Goal: Task Accomplishment & Management: Use online tool/utility

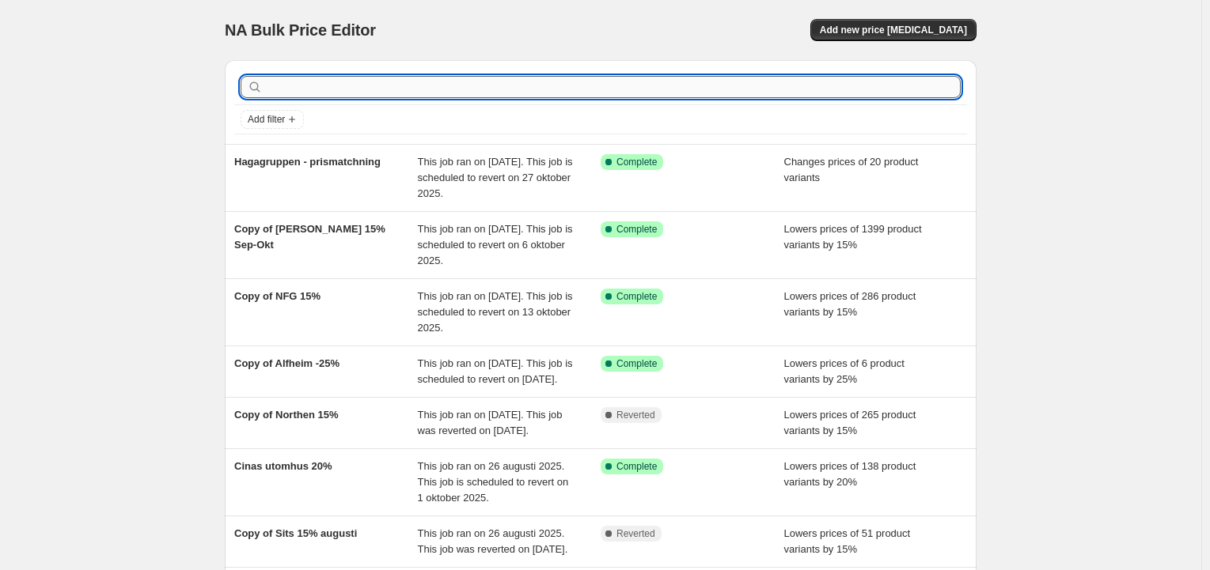
click at [480, 88] on input "text" at bounding box center [613, 87] width 695 height 22
type input "pbj"
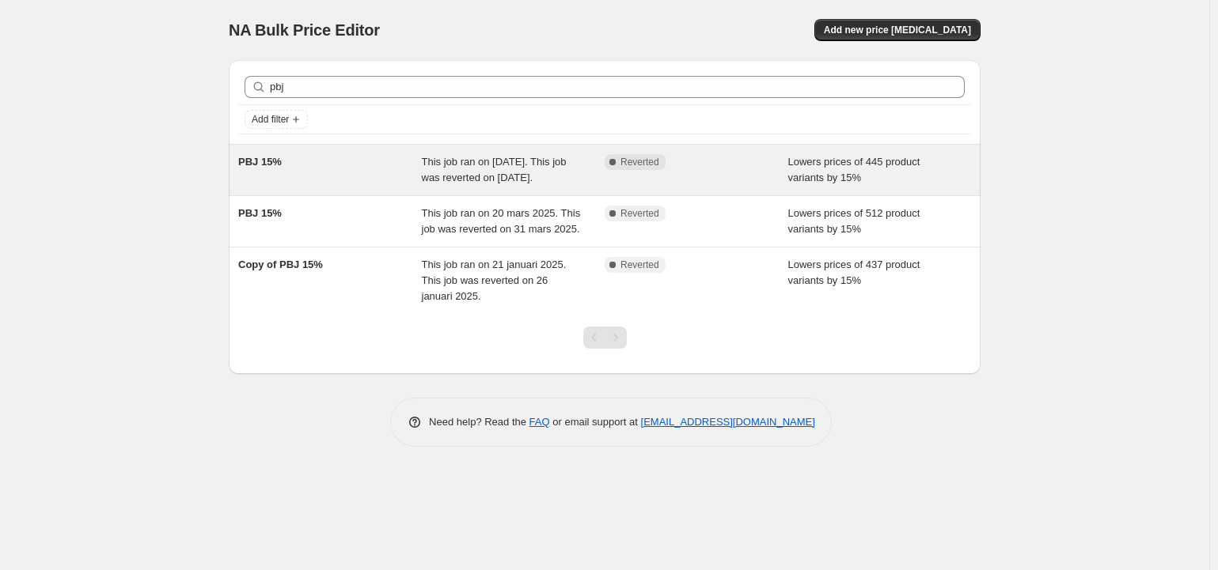
click at [494, 171] on span "This job ran on 14 april 2025. This job was reverted on 22 april 2025." at bounding box center [494, 170] width 145 height 28
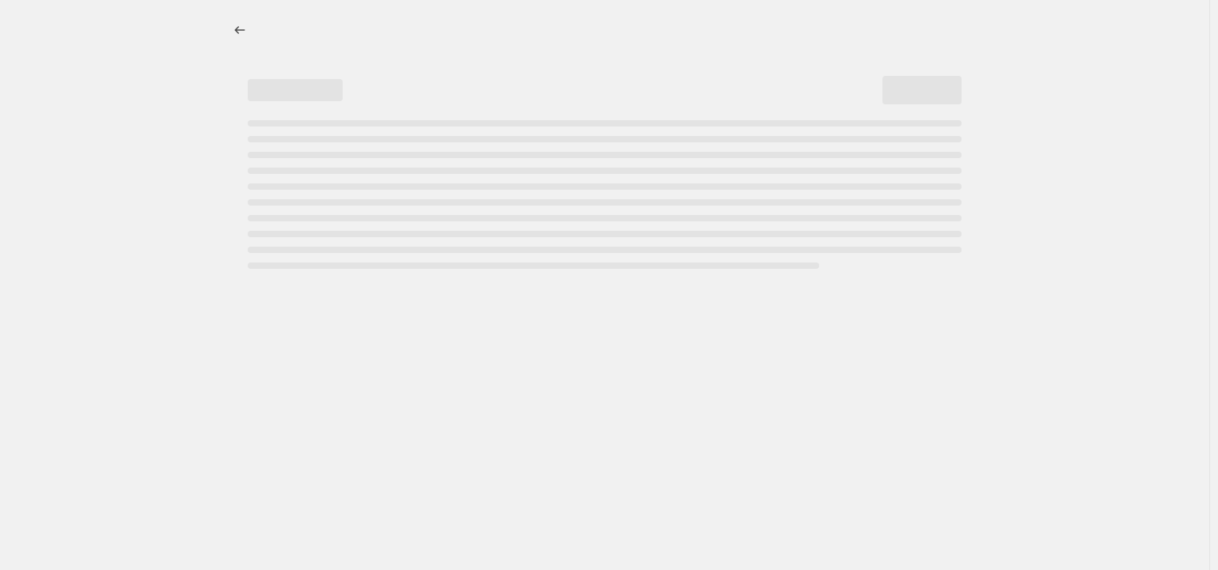
select select "percentage"
select select "product_status"
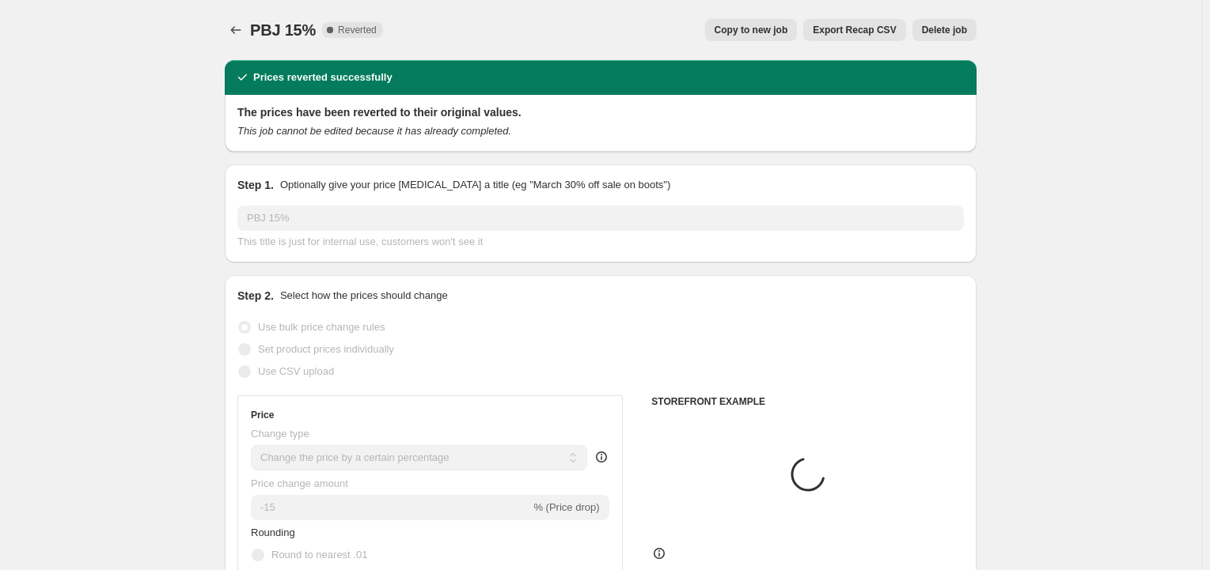
select select "vendor"
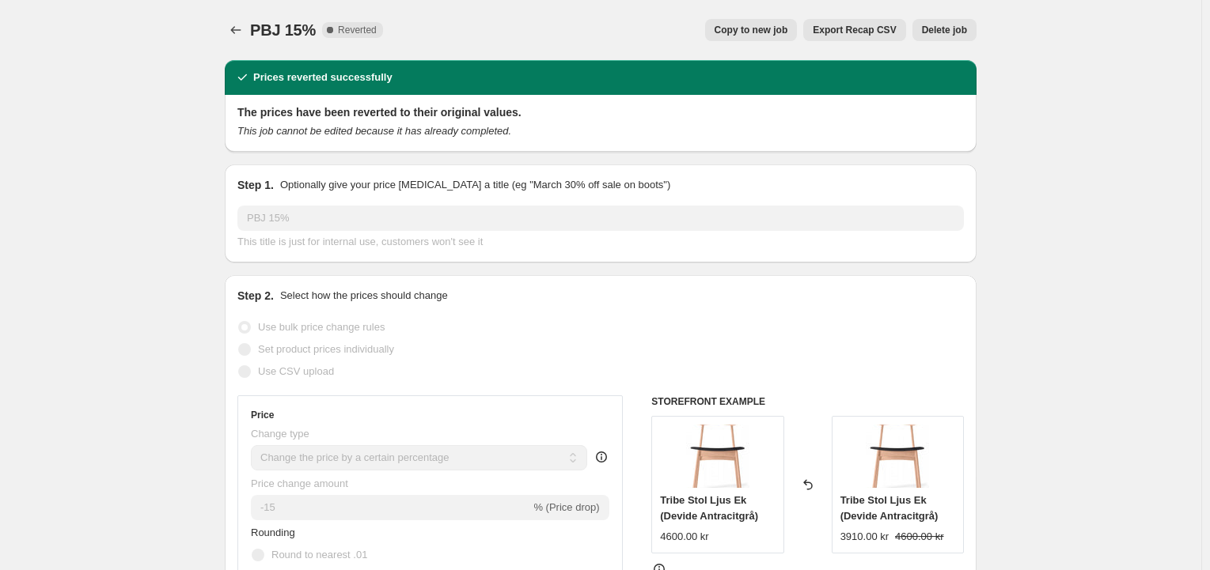
click at [766, 25] on span "Copy to new job" at bounding box center [751, 30] width 74 height 13
select select "percentage"
select select "vendor"
select select "product_status"
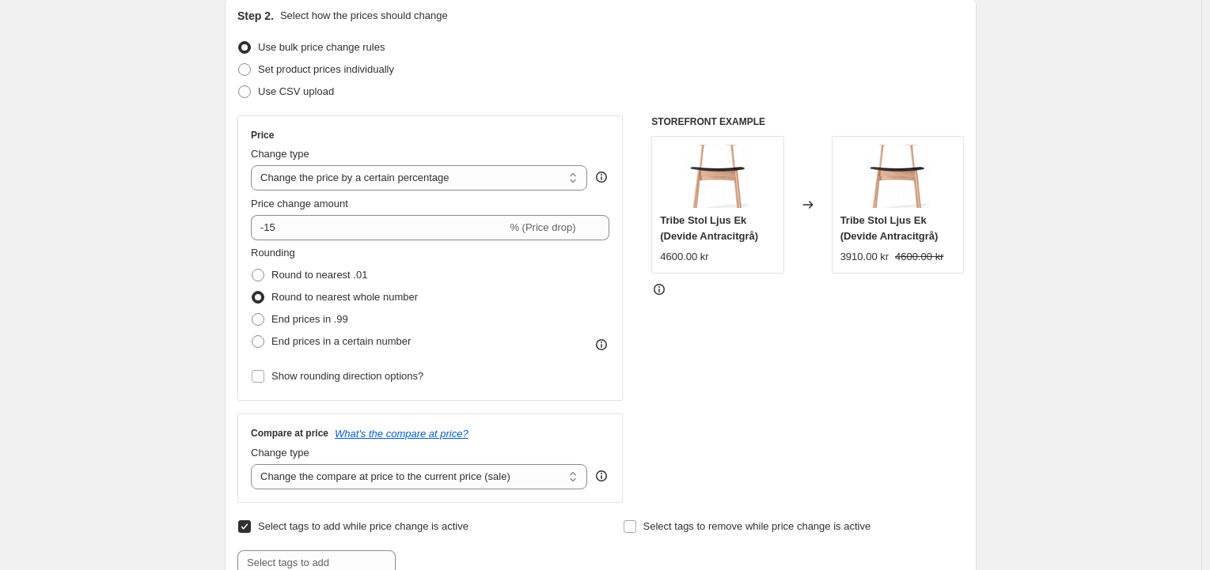
scroll to position [554, 0]
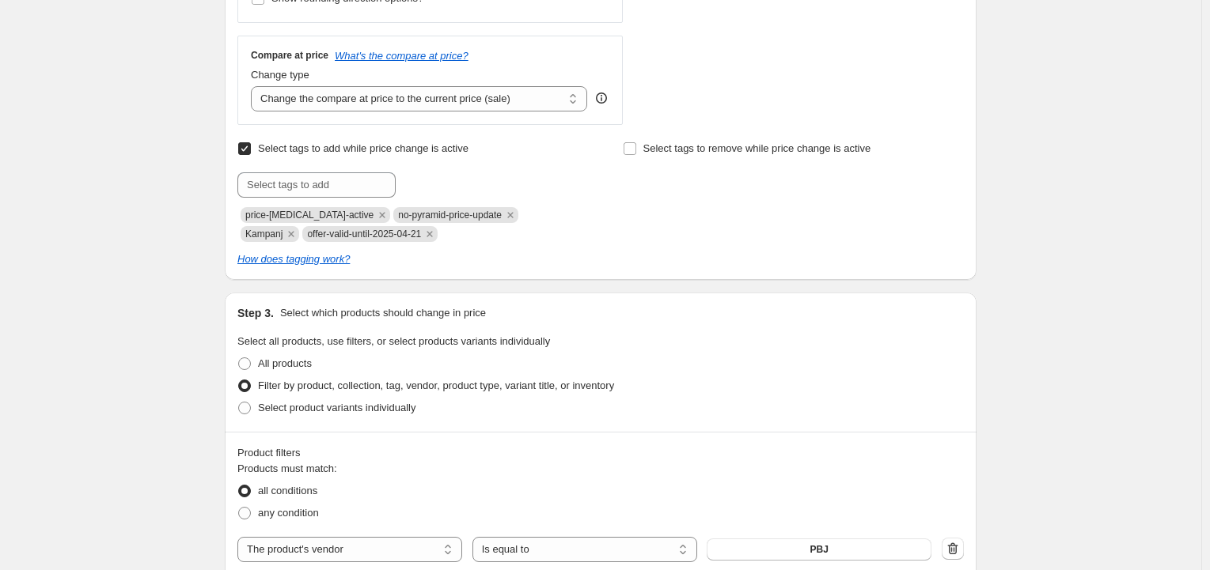
click at [320, 240] on span "offer-valid-until-2025-04-21" at bounding box center [364, 234] width 114 height 11
copy span "offer-valid-until-2025-04-21"
click at [299, 183] on input "text" at bounding box center [316, 184] width 158 height 25
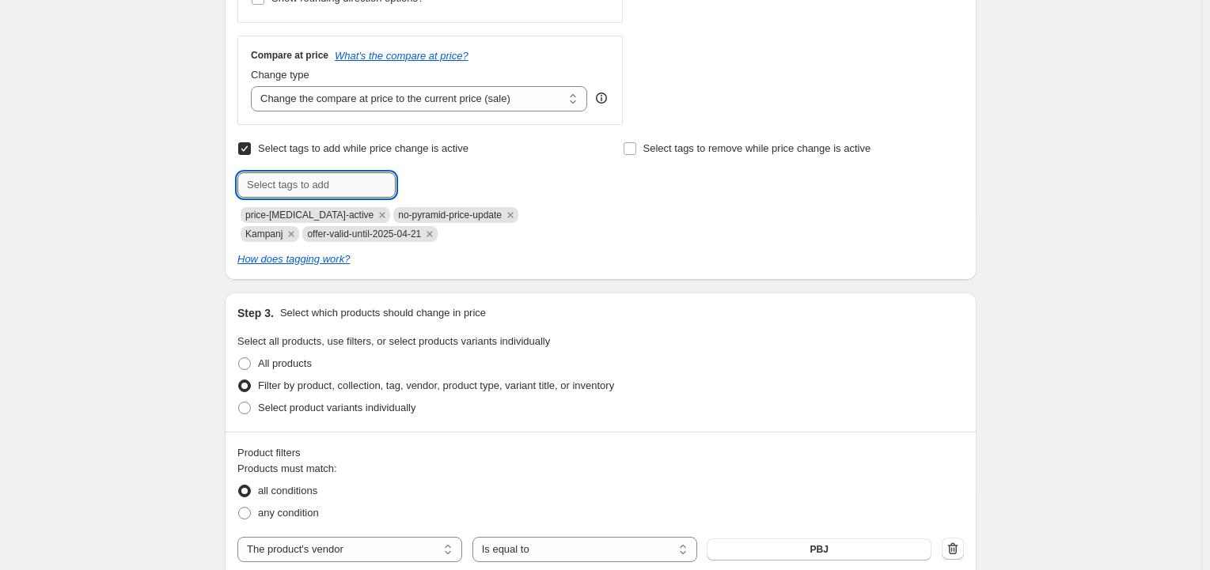
paste input "offer-valid-until-2025-04-21"
click at [358, 187] on input "offer-valid-until-2025-04-21" at bounding box center [316, 184] width 158 height 25
drag, startPoint x: 376, startPoint y: 188, endPoint x: 368, endPoint y: 186, distance: 8.3
click at [368, 186] on input "offer-valid-until-2025-09-21" at bounding box center [316, 184] width 158 height 25
type input "offer-valid-until-2025-09-29"
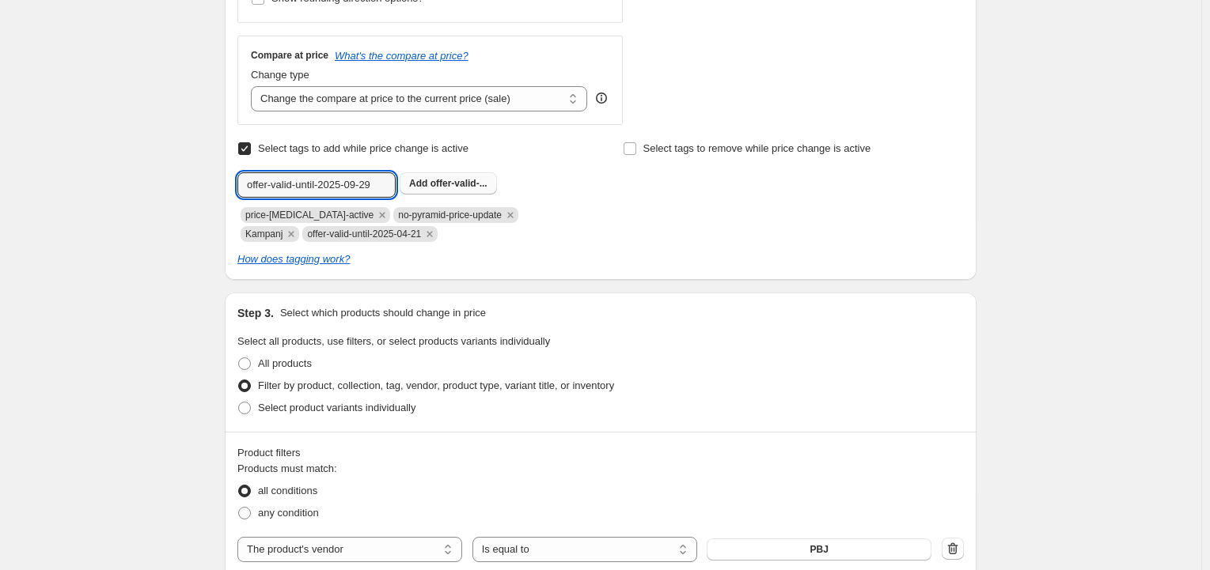
click at [437, 189] on span "offer-valid-..." at bounding box center [458, 183] width 57 height 11
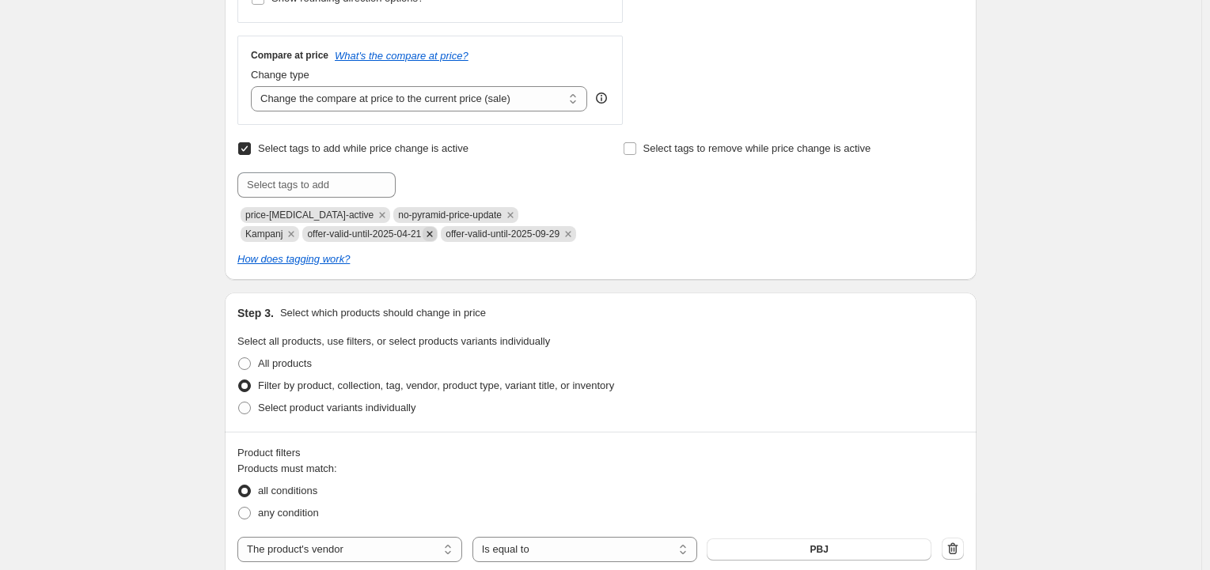
click at [427, 236] on icon "Remove offer-valid-until-2025-04-21" at bounding box center [430, 234] width 6 height 6
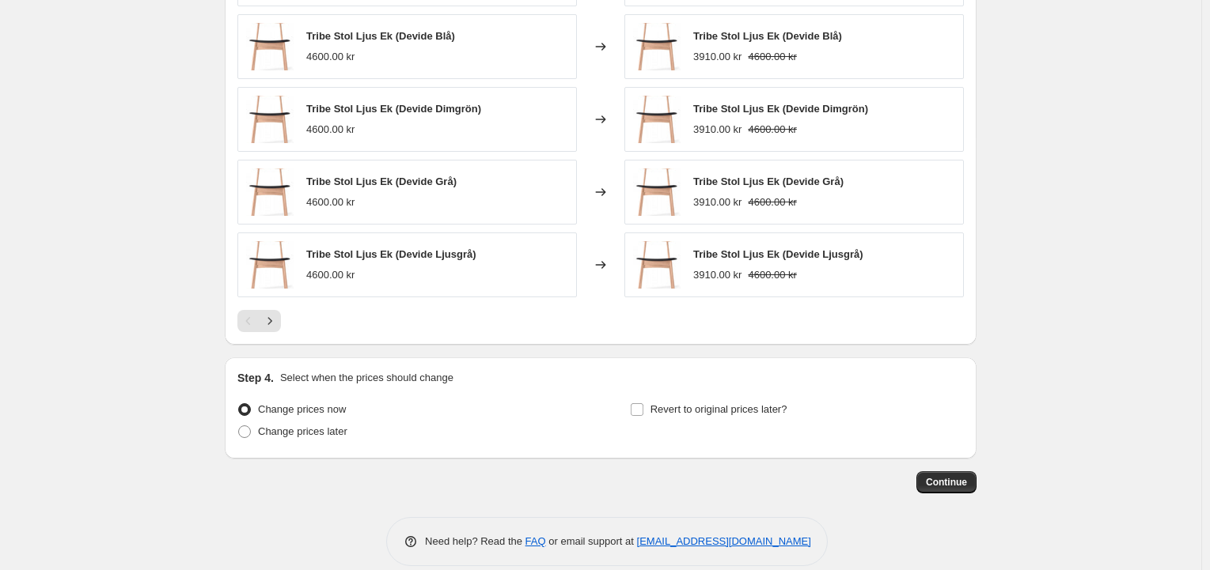
scroll to position [1332, 0]
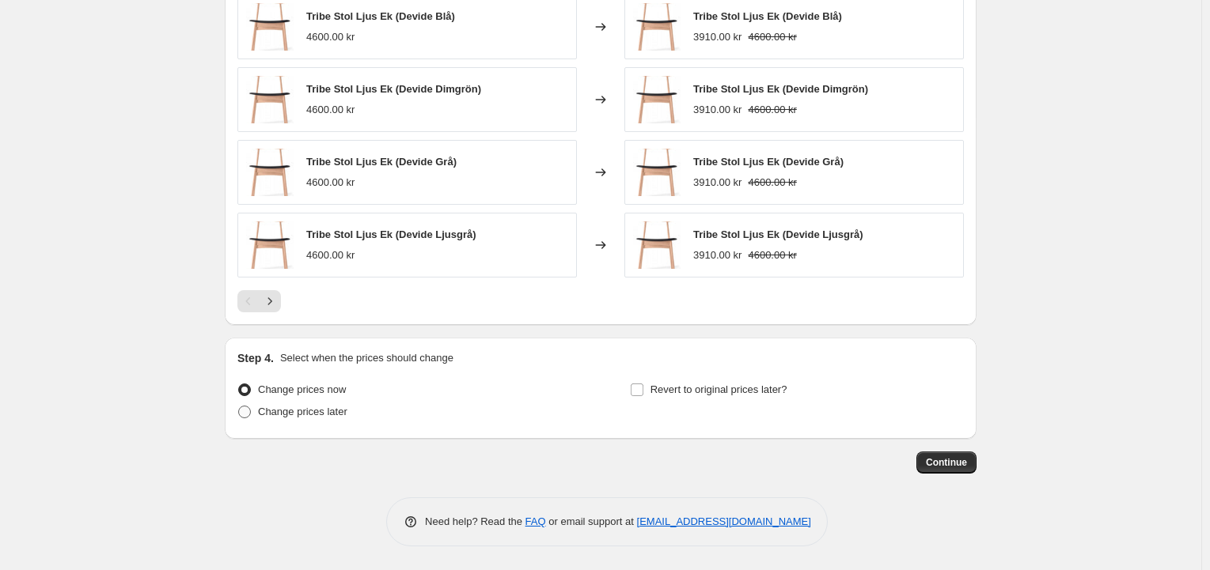
click at [299, 411] on span "Change prices later" at bounding box center [302, 412] width 89 height 12
click at [239, 407] on input "Change prices later" at bounding box center [238, 406] width 1 height 1
radio input "true"
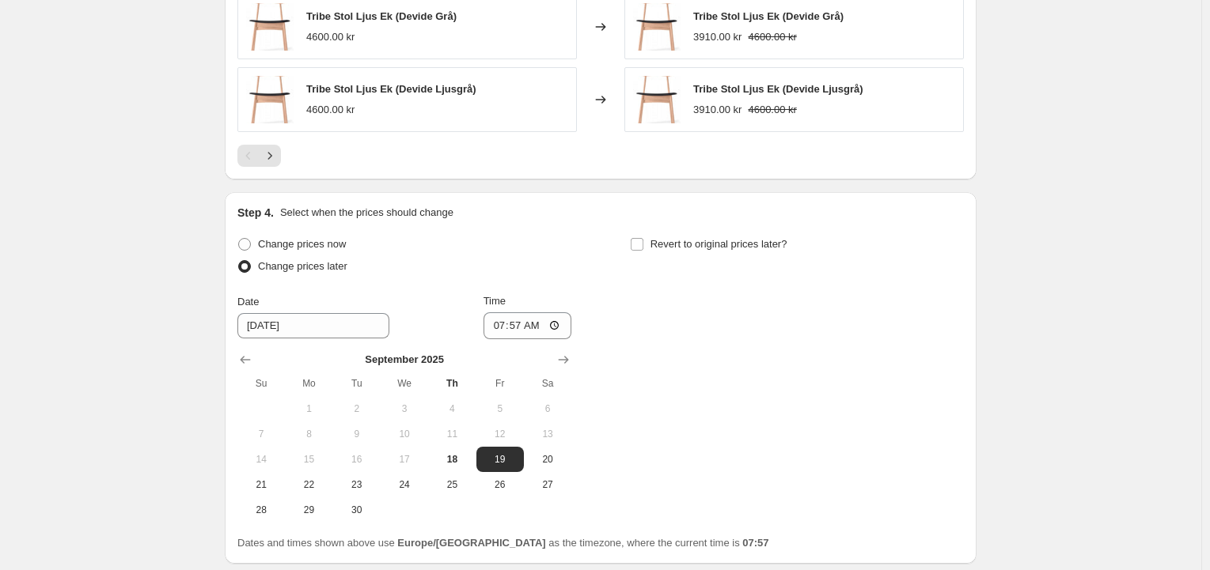
scroll to position [1603, 0]
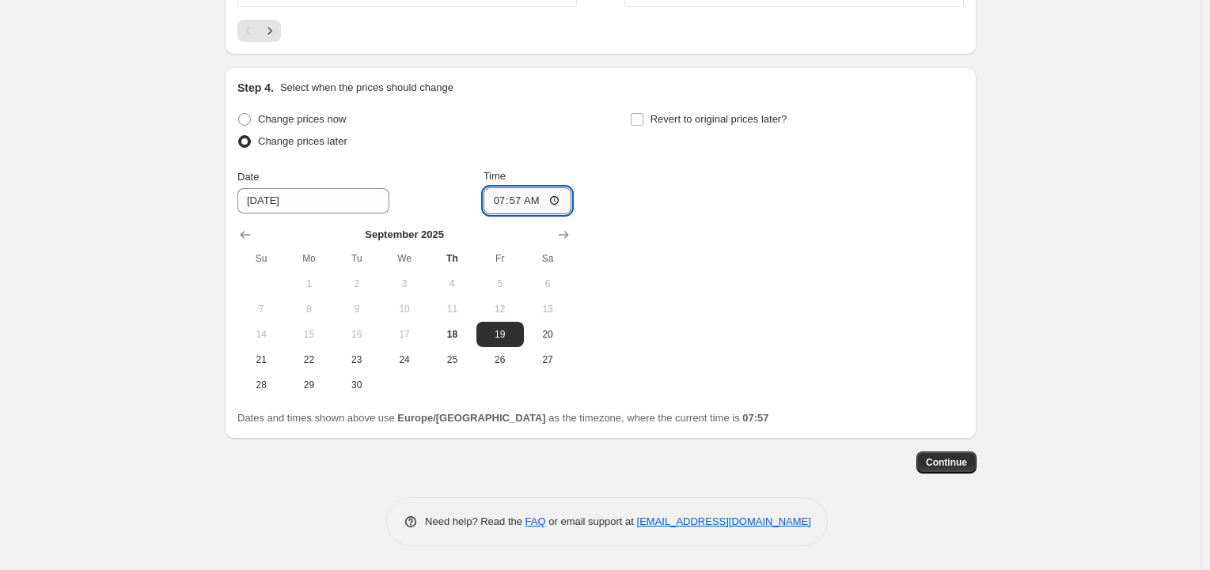
click at [526, 200] on input "07:57" at bounding box center [527, 200] width 89 height 27
type input "00:01"
click at [680, 187] on div "Change prices now Change prices later Date 9/19/2025 Time 00:01 September 2025 …" at bounding box center [600, 253] width 726 height 290
click at [662, 121] on span "Revert to original prices later?" at bounding box center [718, 119] width 137 height 12
click at [643, 121] on input "Revert to original prices later?" at bounding box center [637, 119] width 13 height 13
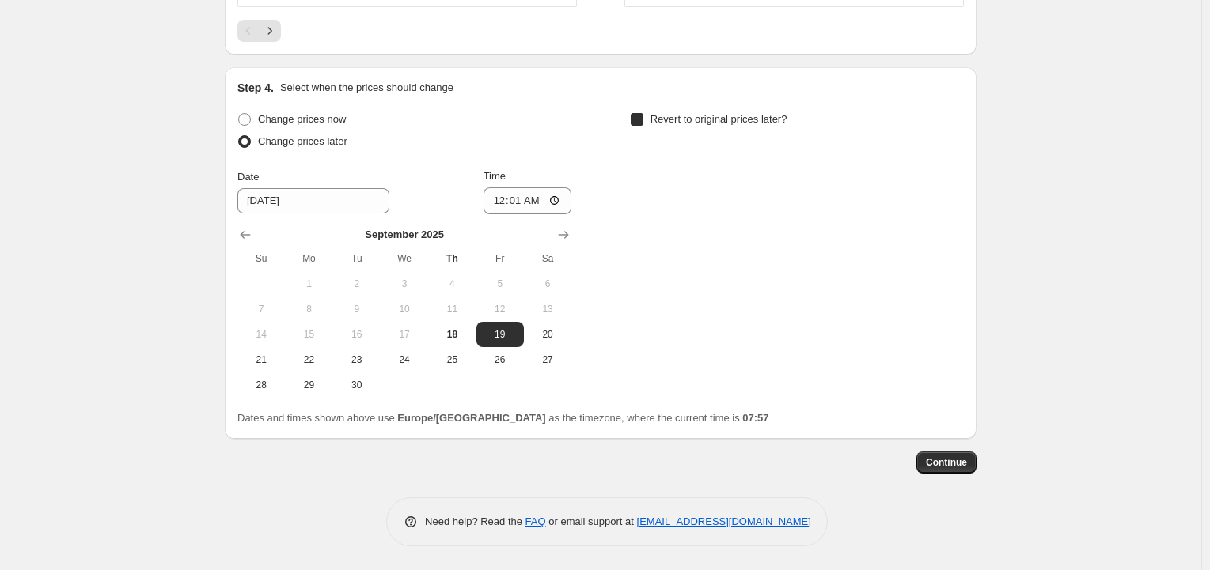
checkbox input "true"
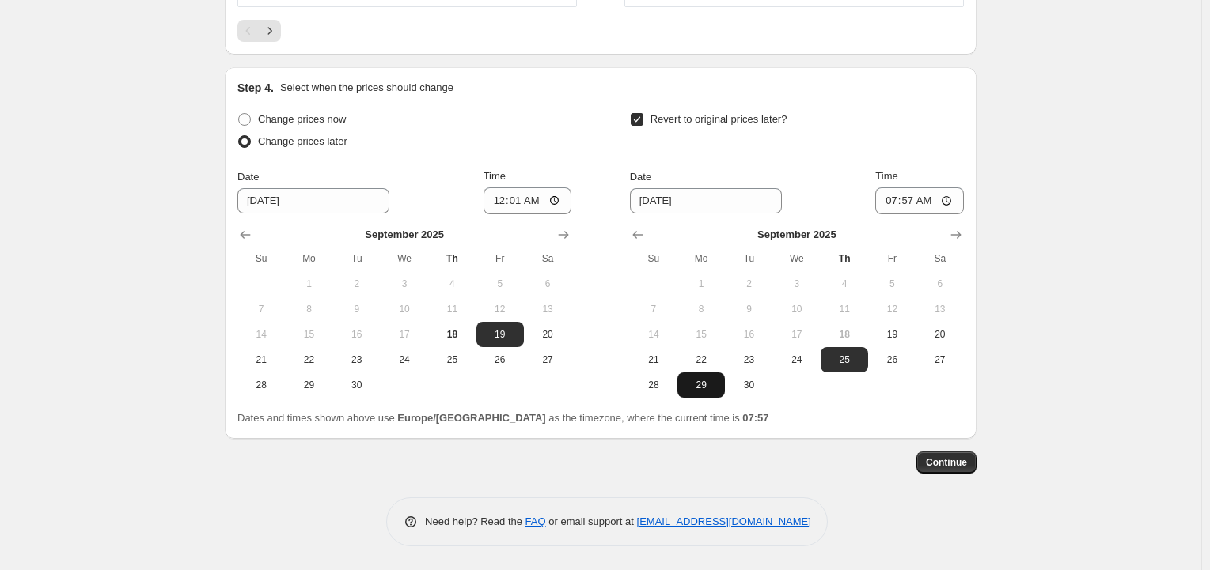
click at [703, 390] on span "29" at bounding box center [701, 385] width 35 height 13
type input "9/29/2025"
click at [910, 197] on input "07:57" at bounding box center [919, 200] width 89 height 27
type input "16:30"
click at [927, 147] on div "Revert to original prices later?" at bounding box center [797, 131] width 334 height 47
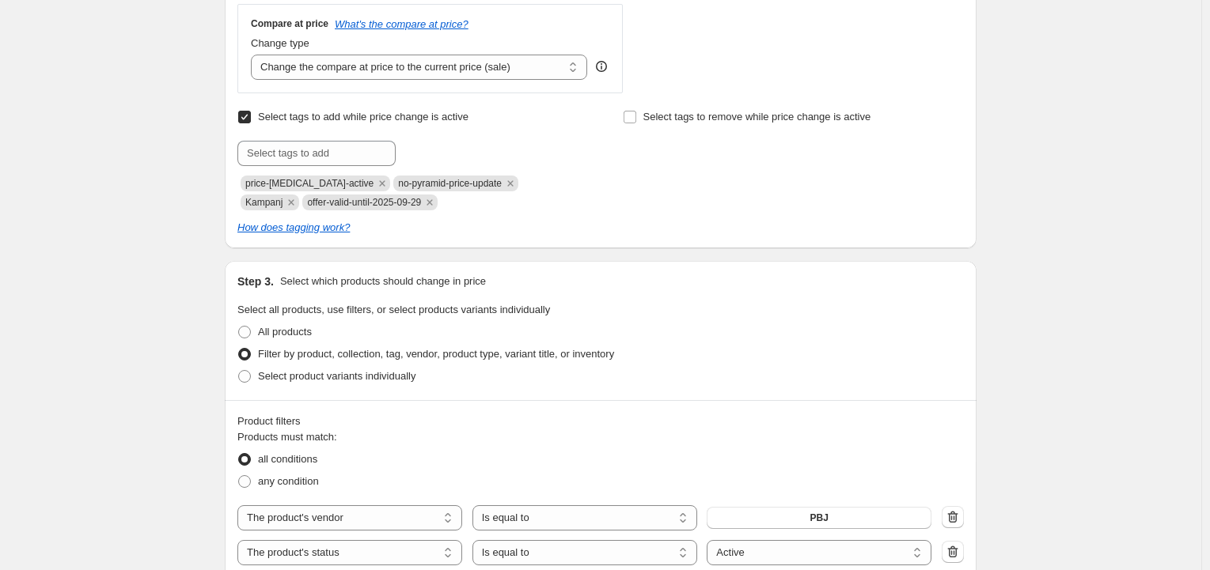
scroll to position [574, 0]
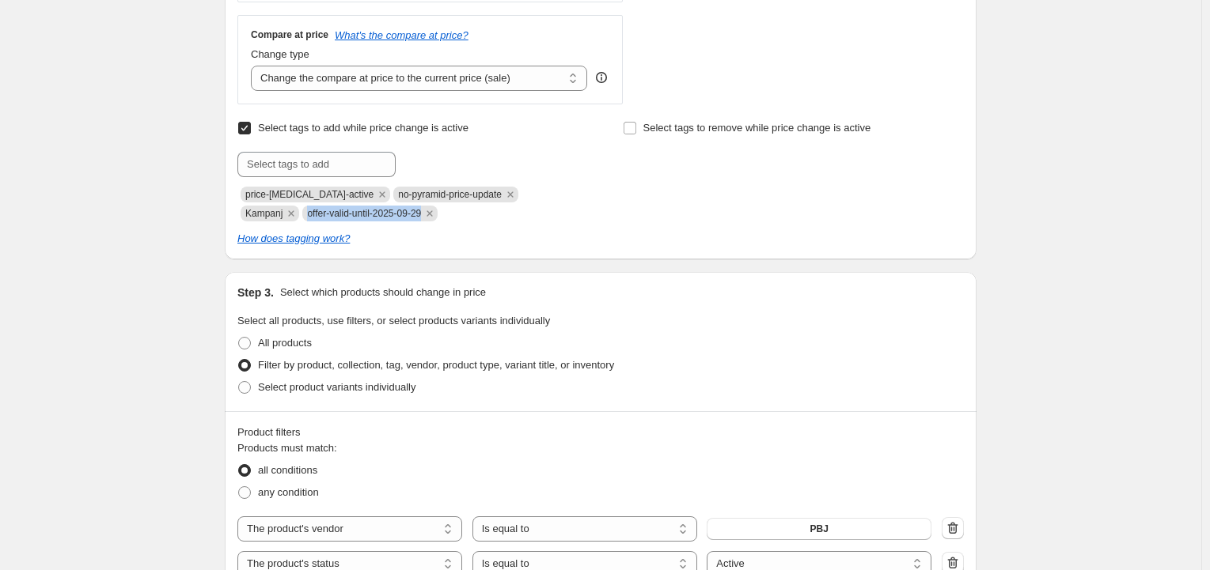
drag, startPoint x: 366, startPoint y: 211, endPoint x: 241, endPoint y: 217, distance: 125.1
copy span "offer-valid-until-2025-09-29"
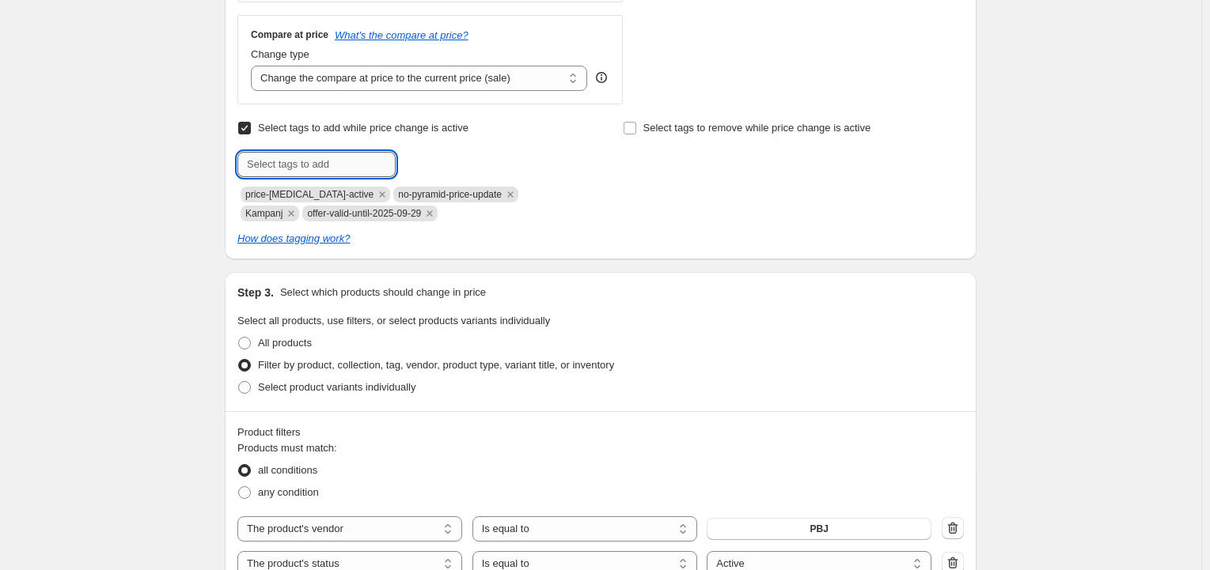
click at [303, 166] on input "text" at bounding box center [316, 164] width 158 height 25
paste input "offer-valid-until-2025-09-29"
click at [373, 165] on input "offer-valid-until-2025-09-29" at bounding box center [316, 164] width 158 height 25
type input "offer-valid-until-2025-09-28"
click at [432, 163] on span "Add offer-valid-..." at bounding box center [448, 163] width 78 height 13
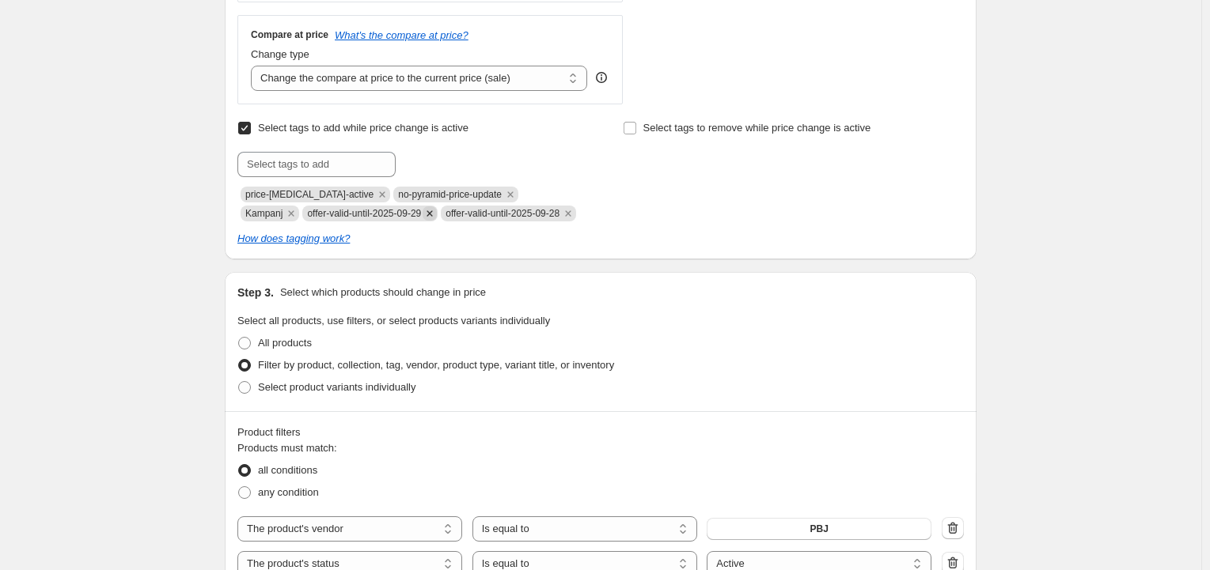
click at [422, 213] on icon "Remove offer-valid-until-2025-09-29" at bounding box center [429, 213] width 14 height 14
click at [459, 228] on div "Select tags to add while price change is active Submit price-change-job-active …" at bounding box center [600, 182] width 726 height 130
click at [823, 267] on div "Step 1. Optionally give your price change job a title (eg "March 30% off sale o…" at bounding box center [594, 487] width 764 height 2028
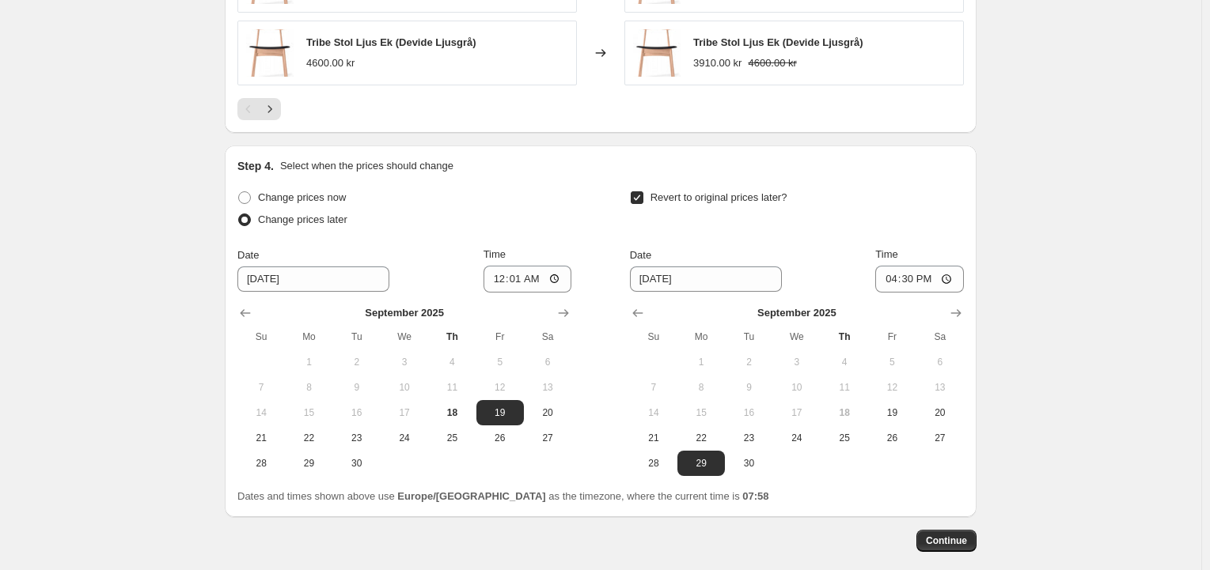
scroll to position [1603, 0]
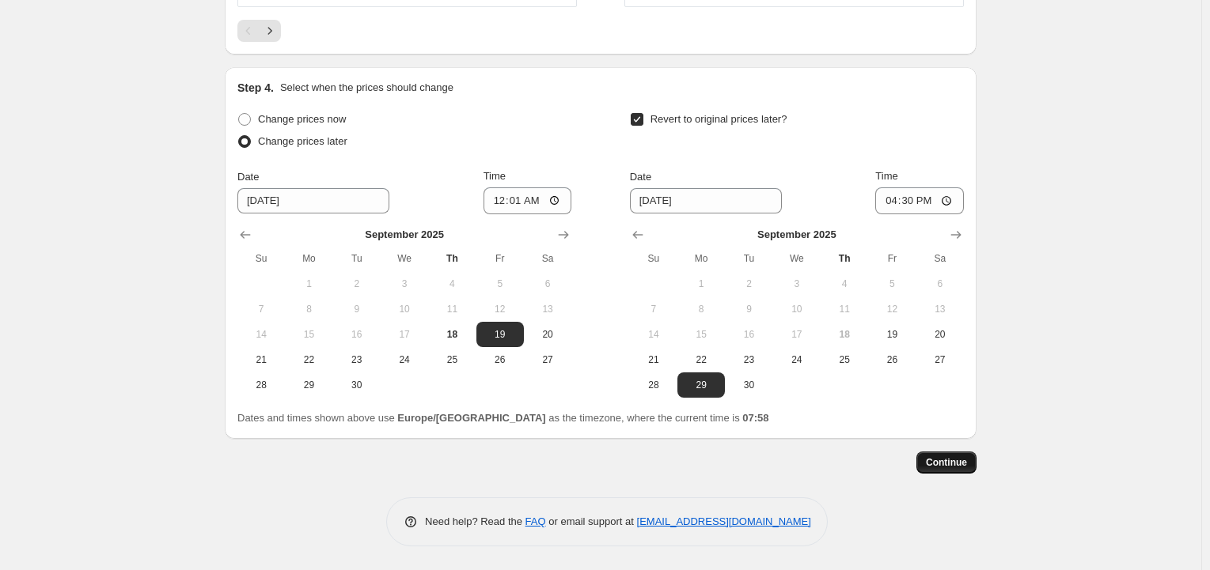
click at [967, 468] on span "Continue" at bounding box center [946, 462] width 41 height 13
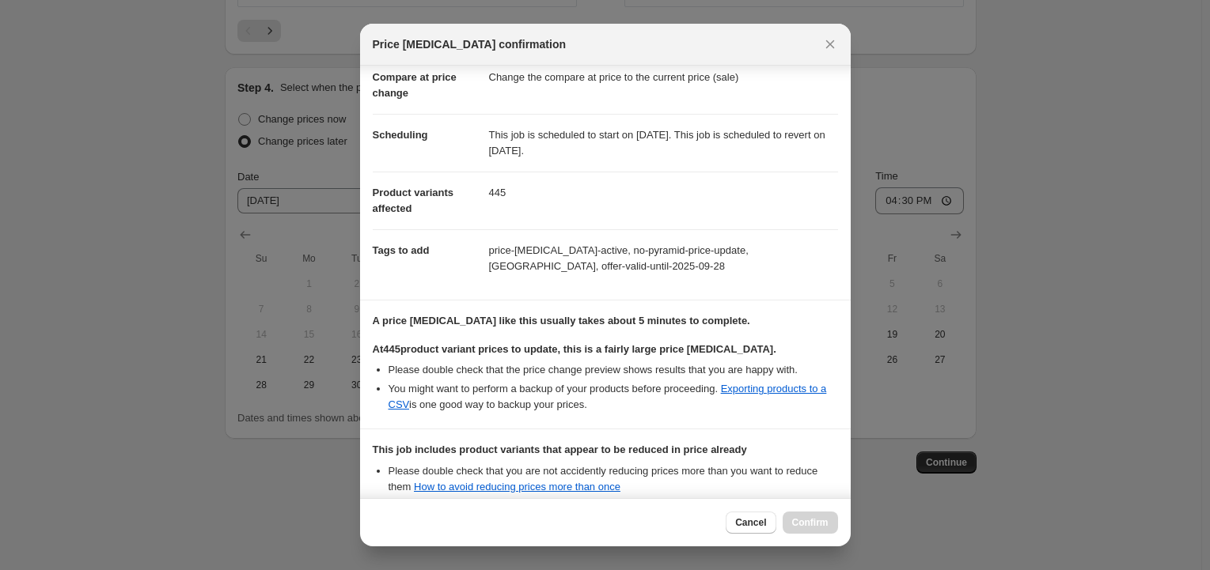
scroll to position [237, 0]
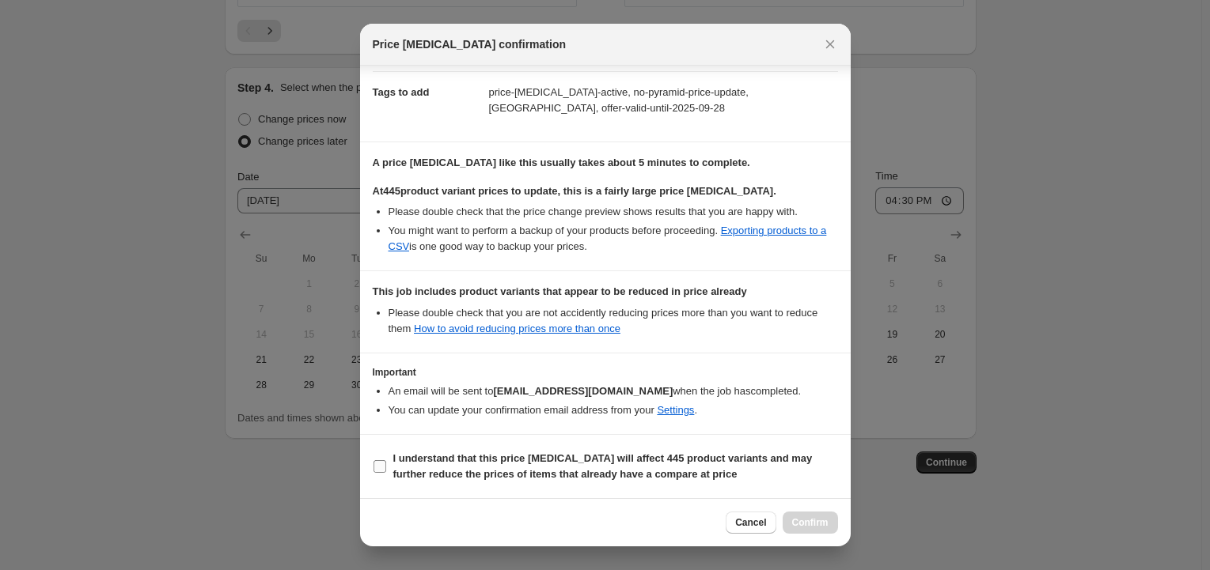
click at [576, 471] on b "I understand that this price change job will affect 445 product variants and ma…" at bounding box center [602, 467] width 419 height 28
click at [386, 471] on input "I understand that this price change job will affect 445 product variants and ma…" at bounding box center [379, 466] width 13 height 13
checkbox input "true"
click at [812, 524] on span "Confirm" at bounding box center [810, 523] width 36 height 13
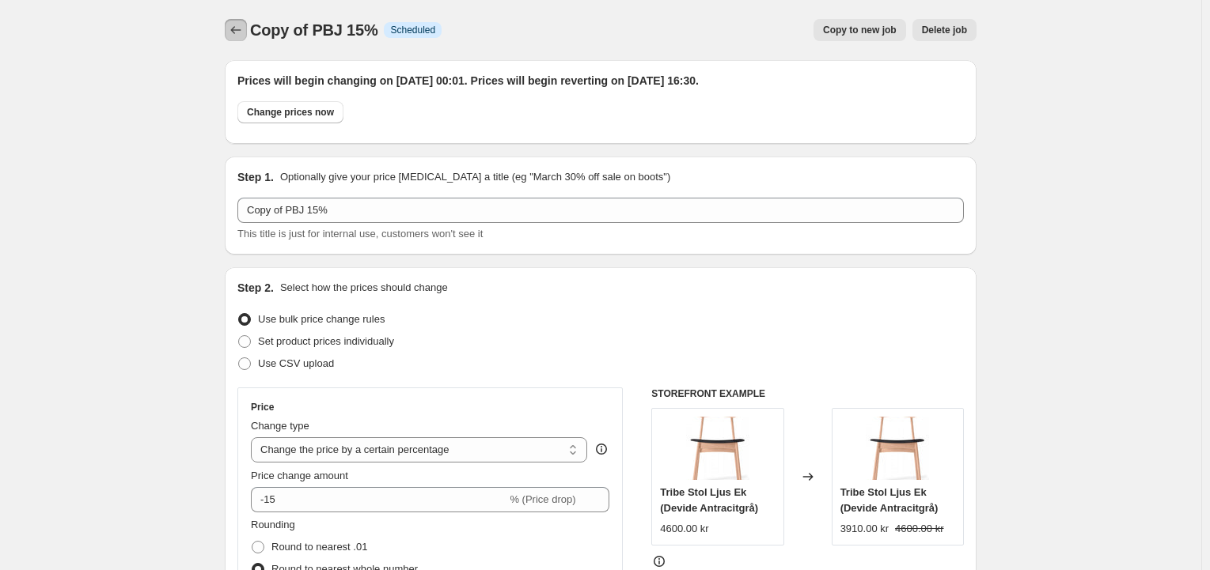
click at [244, 28] on icon "Price change jobs" at bounding box center [236, 30] width 16 height 16
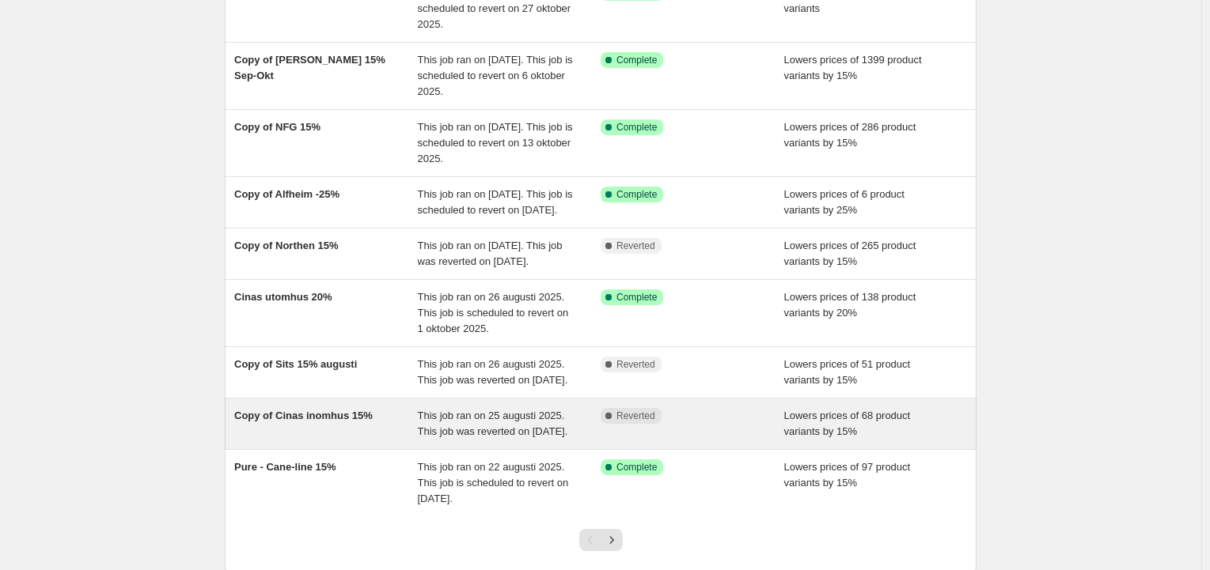
scroll to position [237, 0]
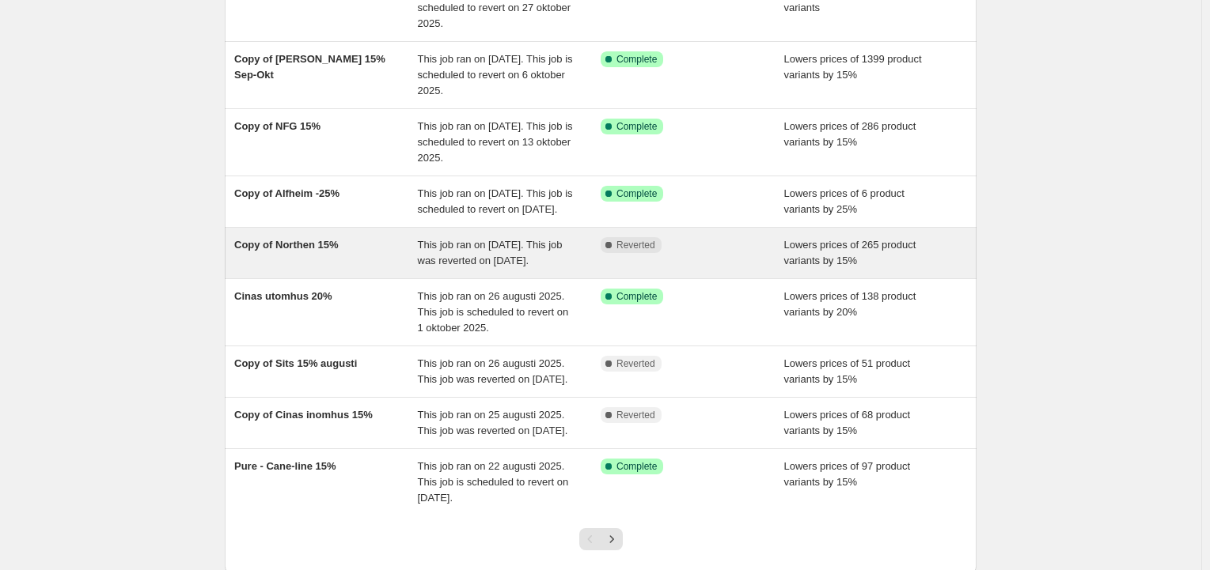
click at [736, 269] on div "Complete Reverted" at bounding box center [692, 253] width 184 height 32
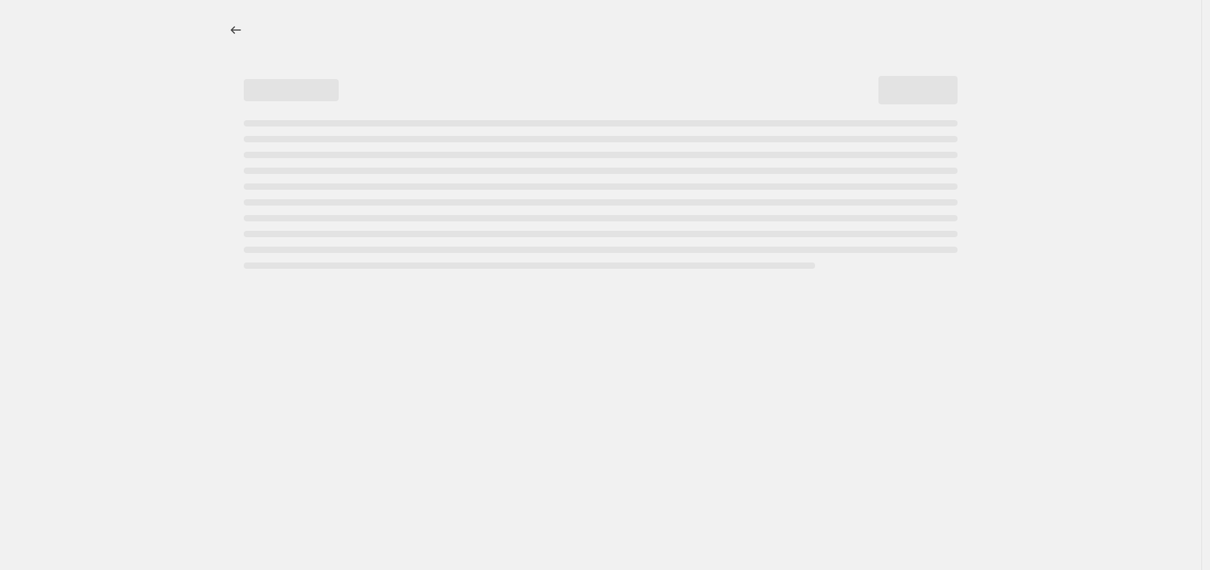
select select "percentage"
select select "vendor"
select select "product_status"
select select "tag"
select select "not_equal"
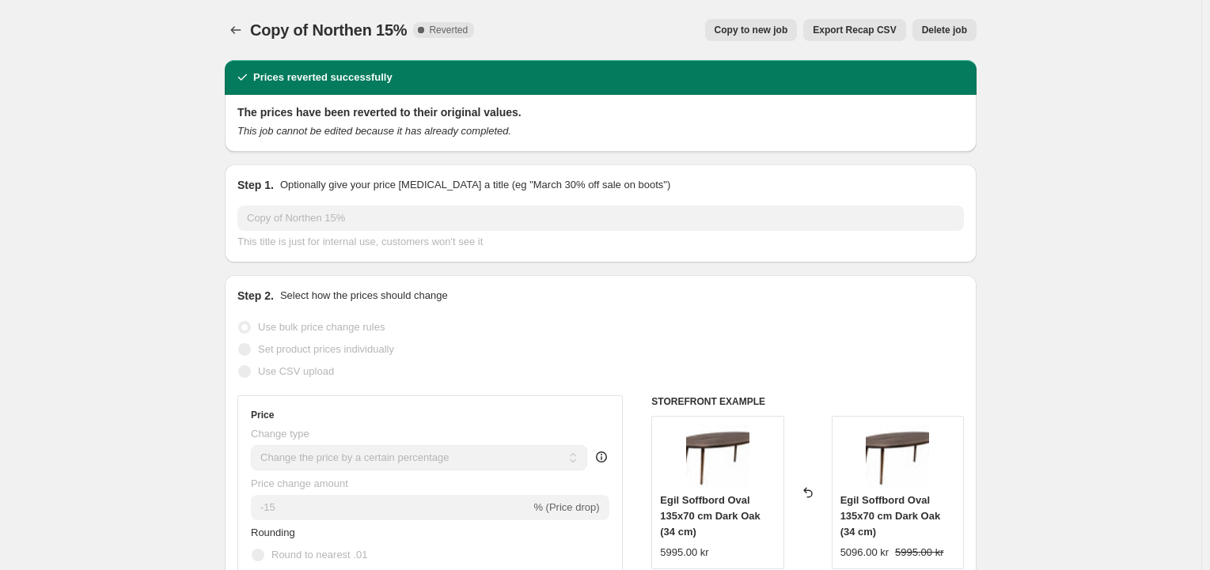
click at [947, 32] on span "Delete job" at bounding box center [944, 30] width 45 height 13
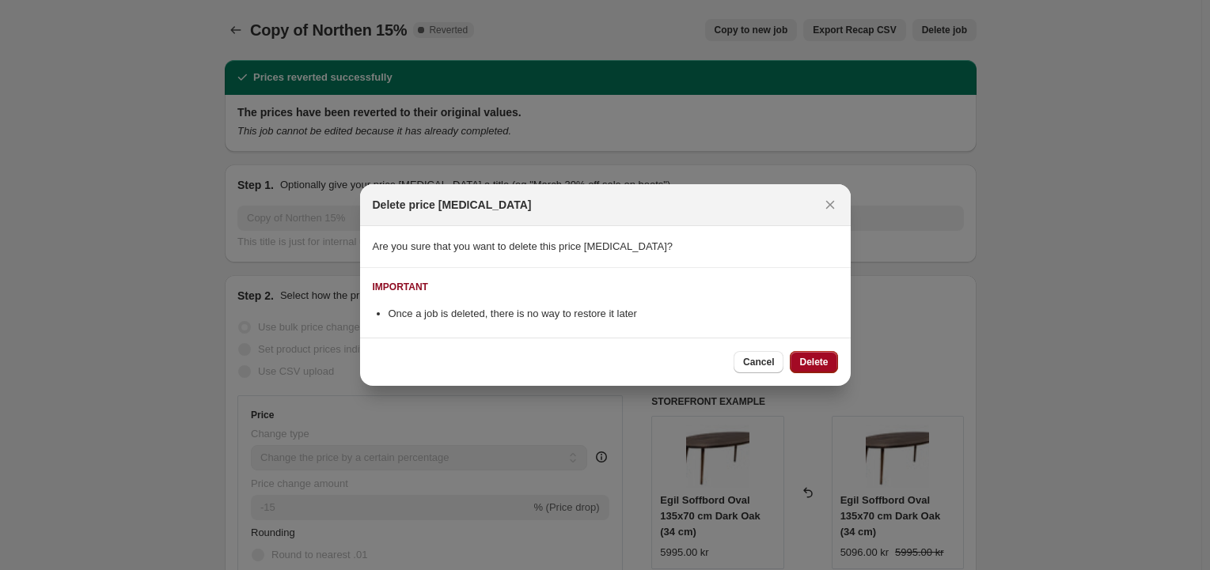
click at [809, 357] on span "Delete" at bounding box center [813, 362] width 28 height 13
